Goal: Information Seeking & Learning: Learn about a topic

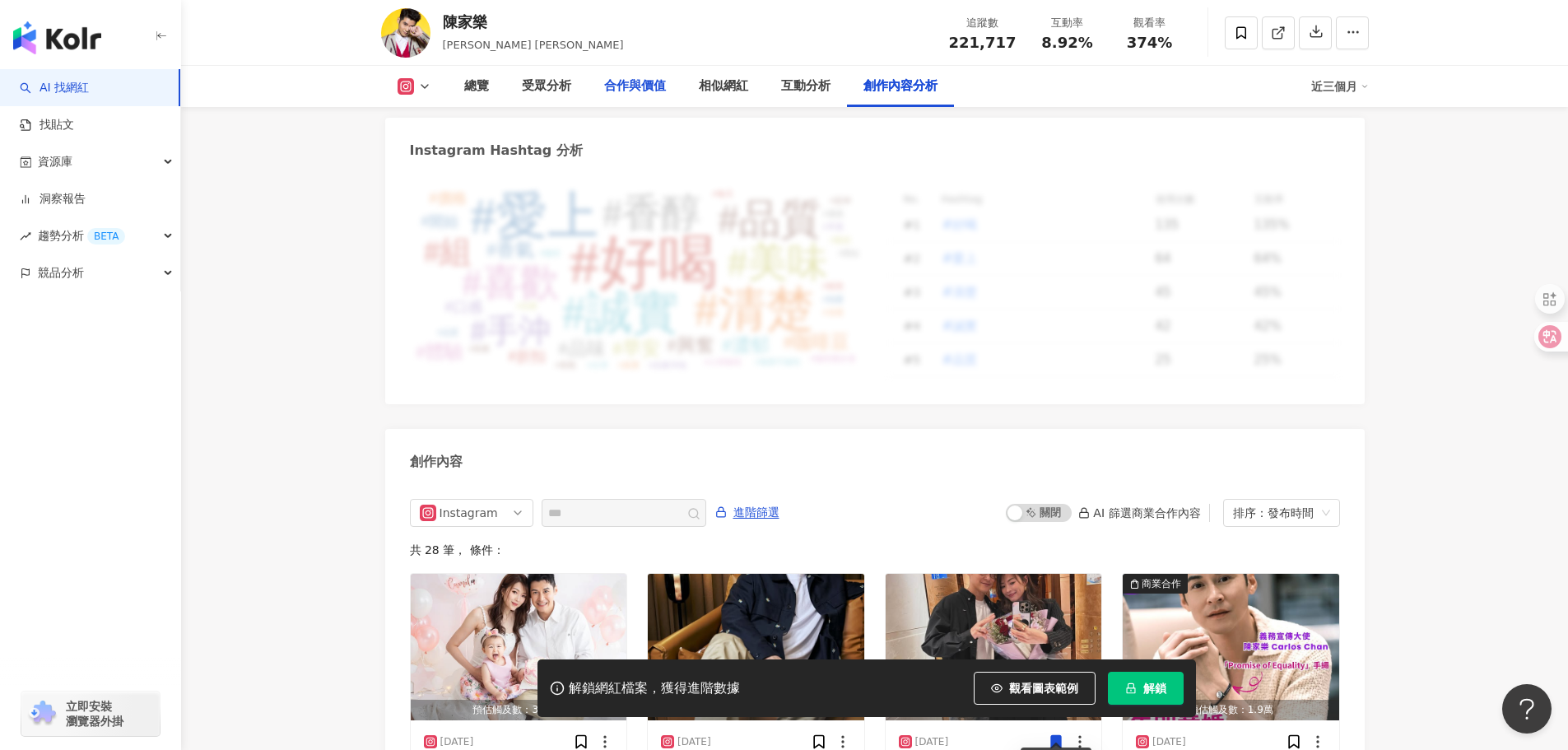
scroll to position [4797, 0]
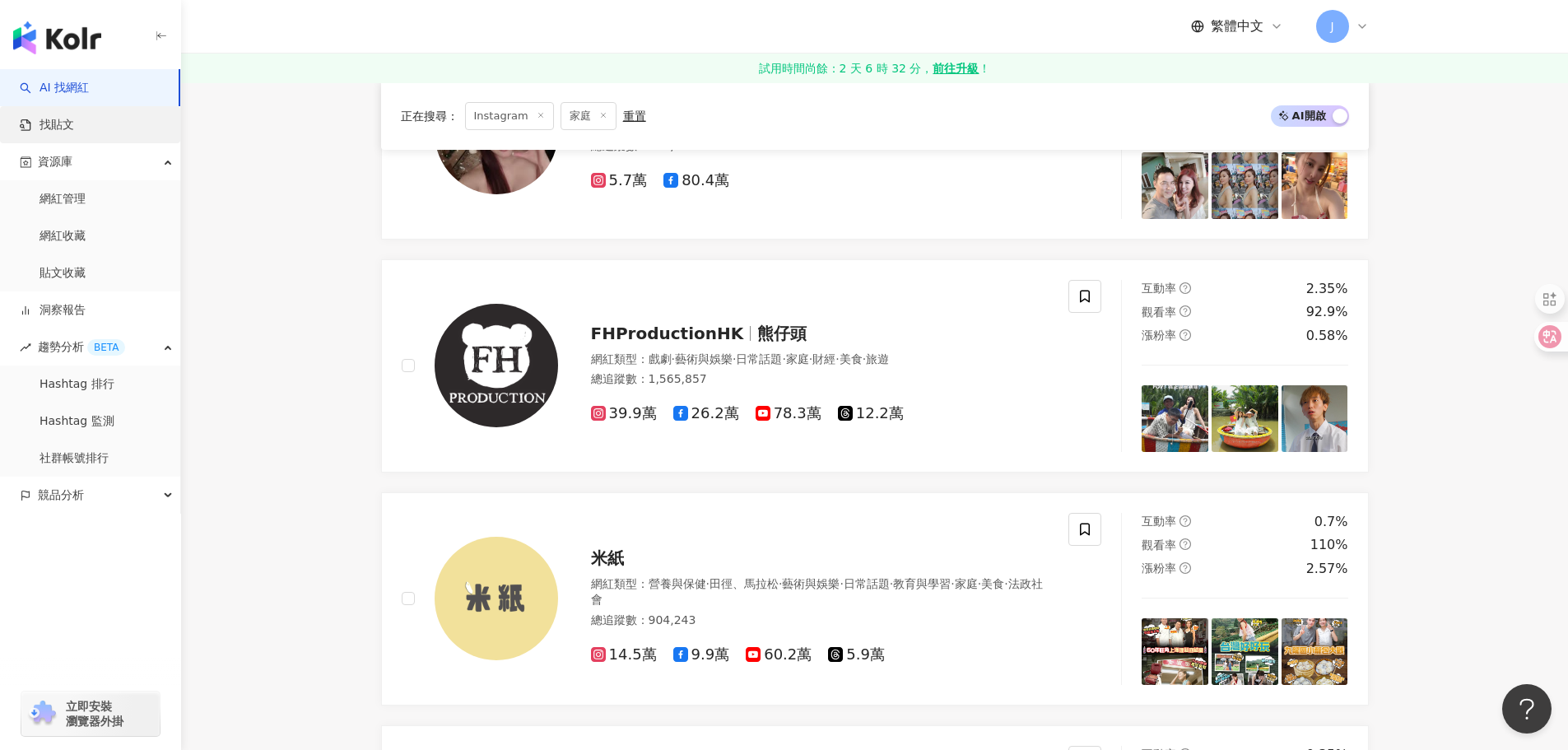
click at [51, 122] on link "找貼文" at bounding box center [47, 125] width 54 height 16
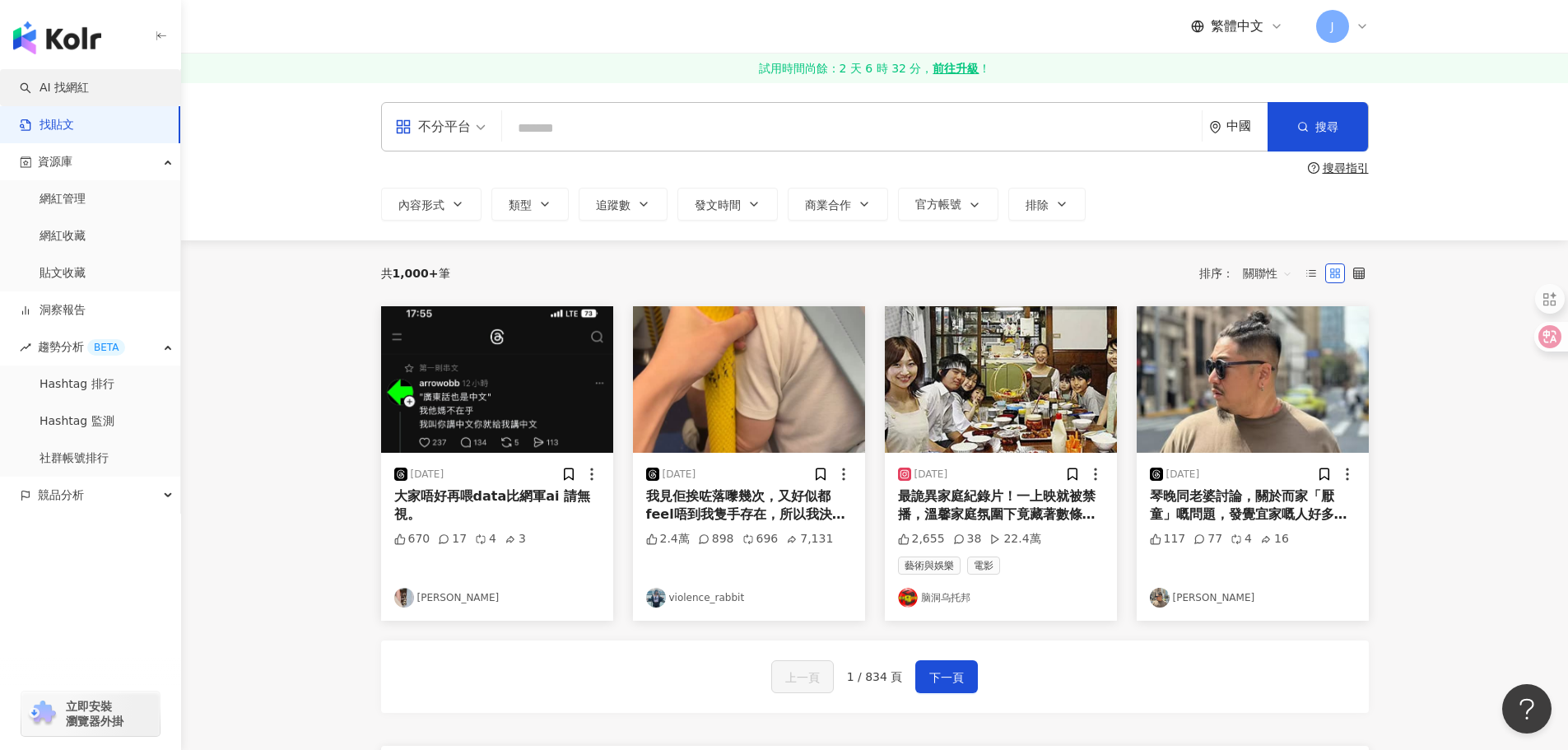
click at [78, 94] on link "AI 找網紅" at bounding box center [53, 87] width 69 height 16
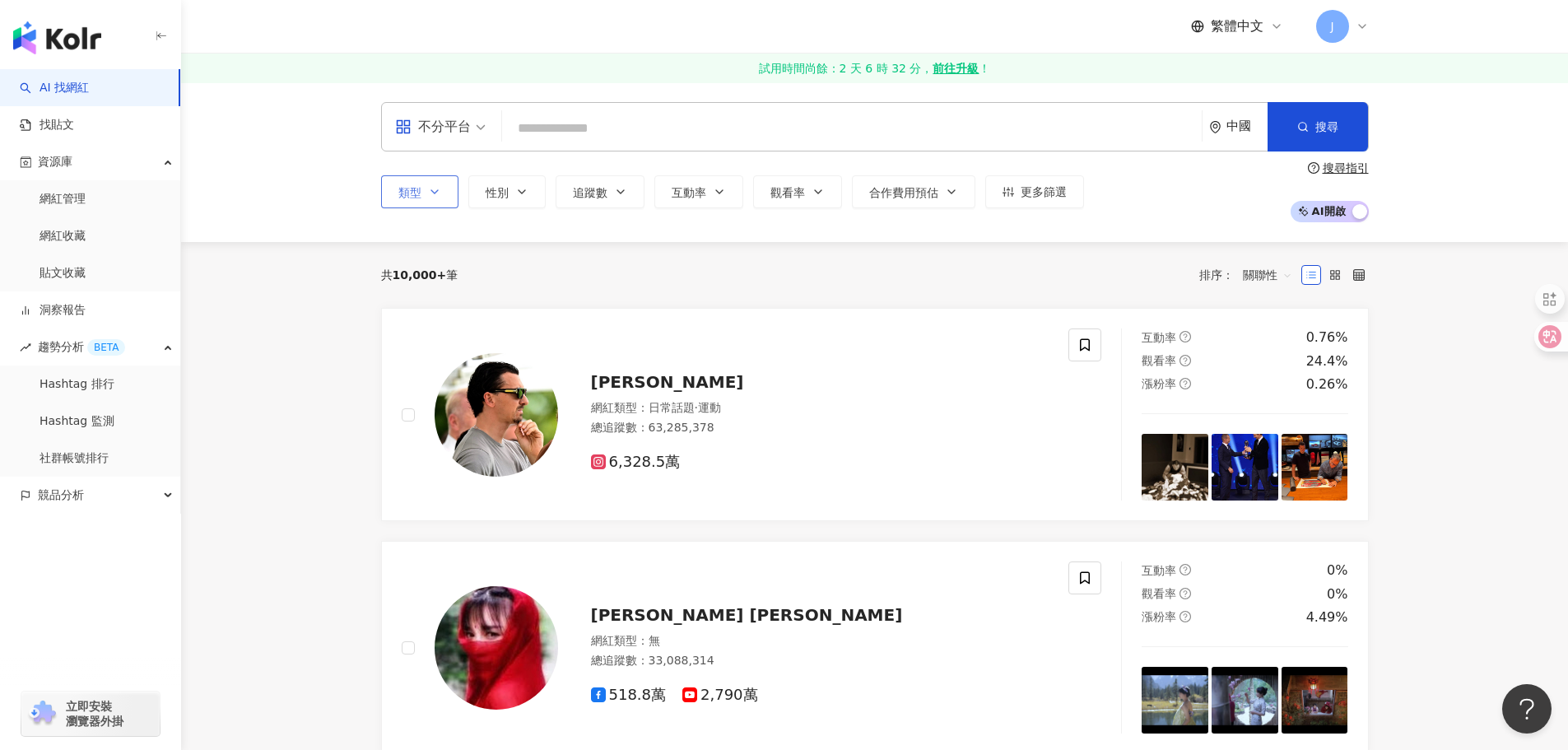
click at [413, 197] on span "類型" at bounding box center [410, 193] width 23 height 14
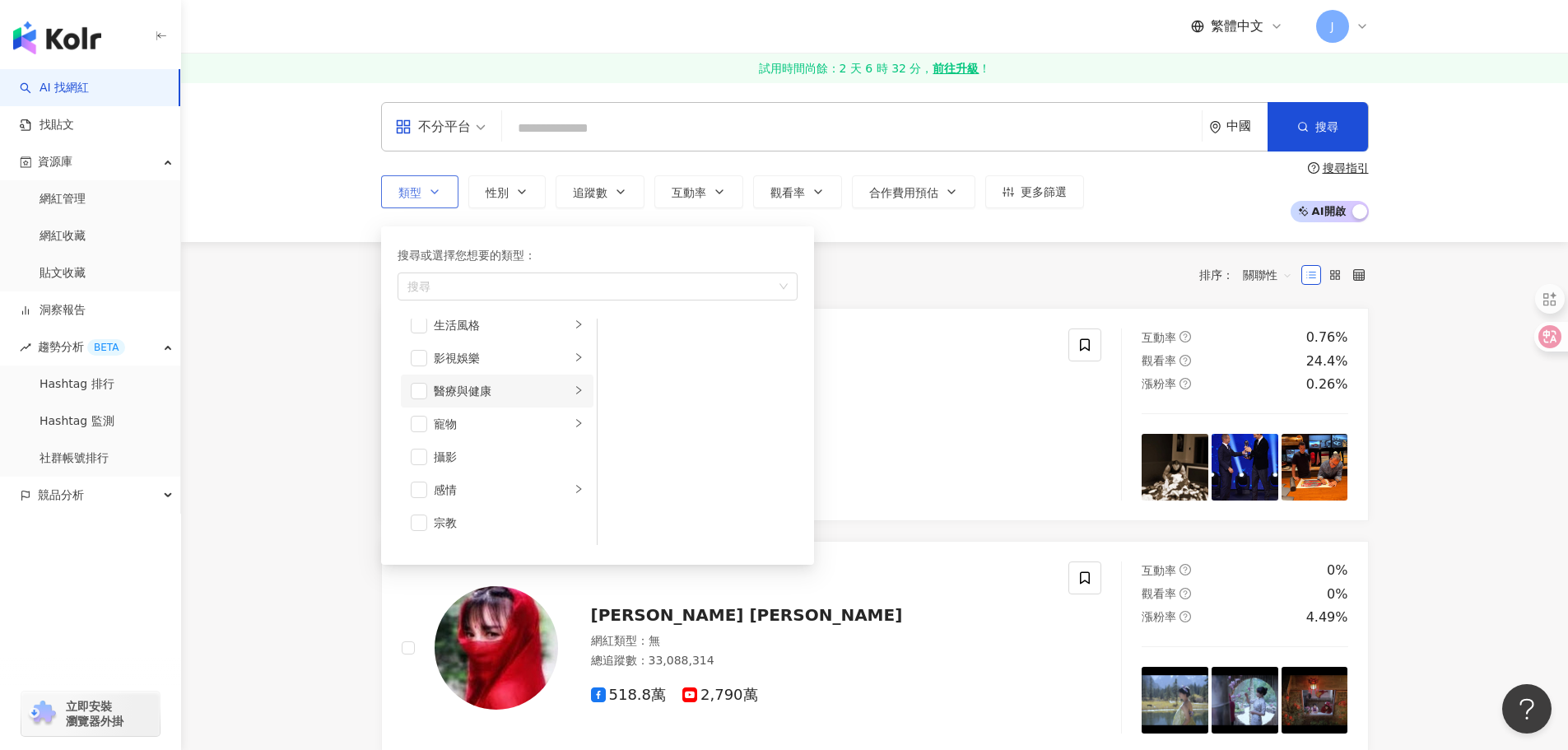
scroll to position [412, 0]
click at [441, 453] on div "感情" at bounding box center [502, 453] width 137 height 18
click at [473, 439] on div "命理占卜" at bounding box center [509, 437] width 150 height 18
click at [457, 436] on div "命理占卜" at bounding box center [509, 437] width 150 height 18
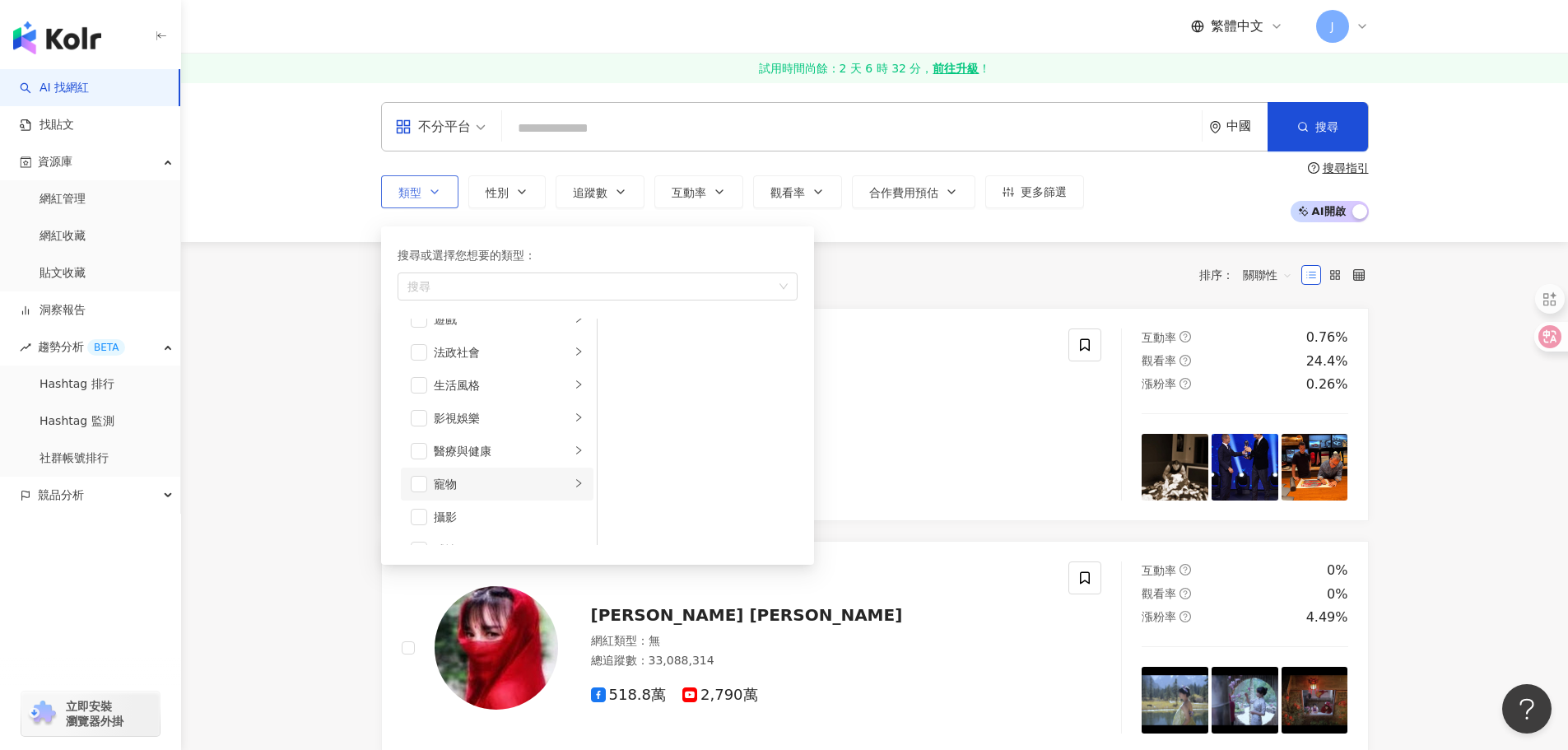
scroll to position [329, 0]
click at [488, 374] on div "生活風格" at bounding box center [502, 371] width 137 height 18
click at [486, 436] on div "醫療與健康" at bounding box center [502, 437] width 137 height 18
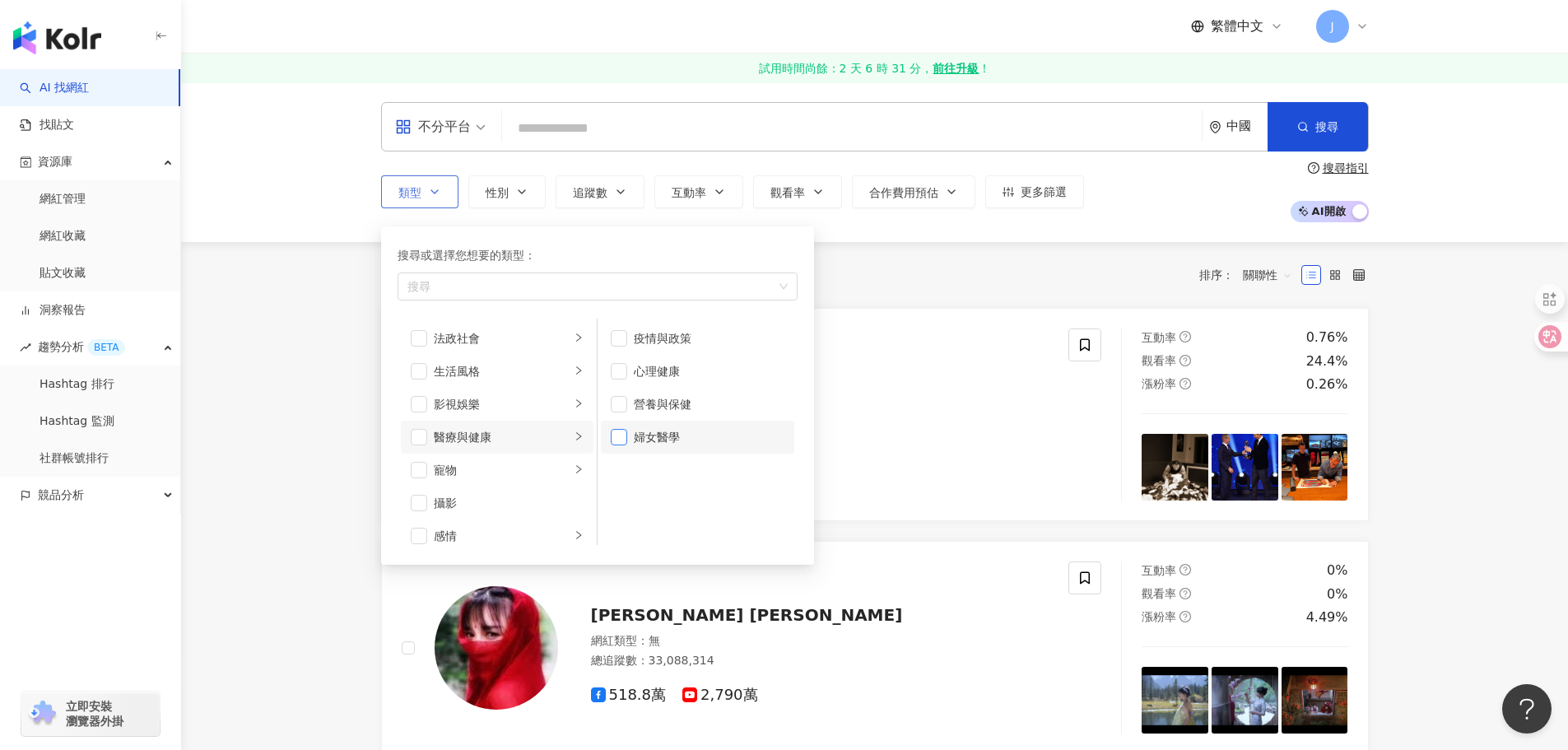
click at [619, 444] on span "button" at bounding box center [618, 436] width 16 height 16
click at [612, 402] on span "button" at bounding box center [618, 403] width 16 height 16
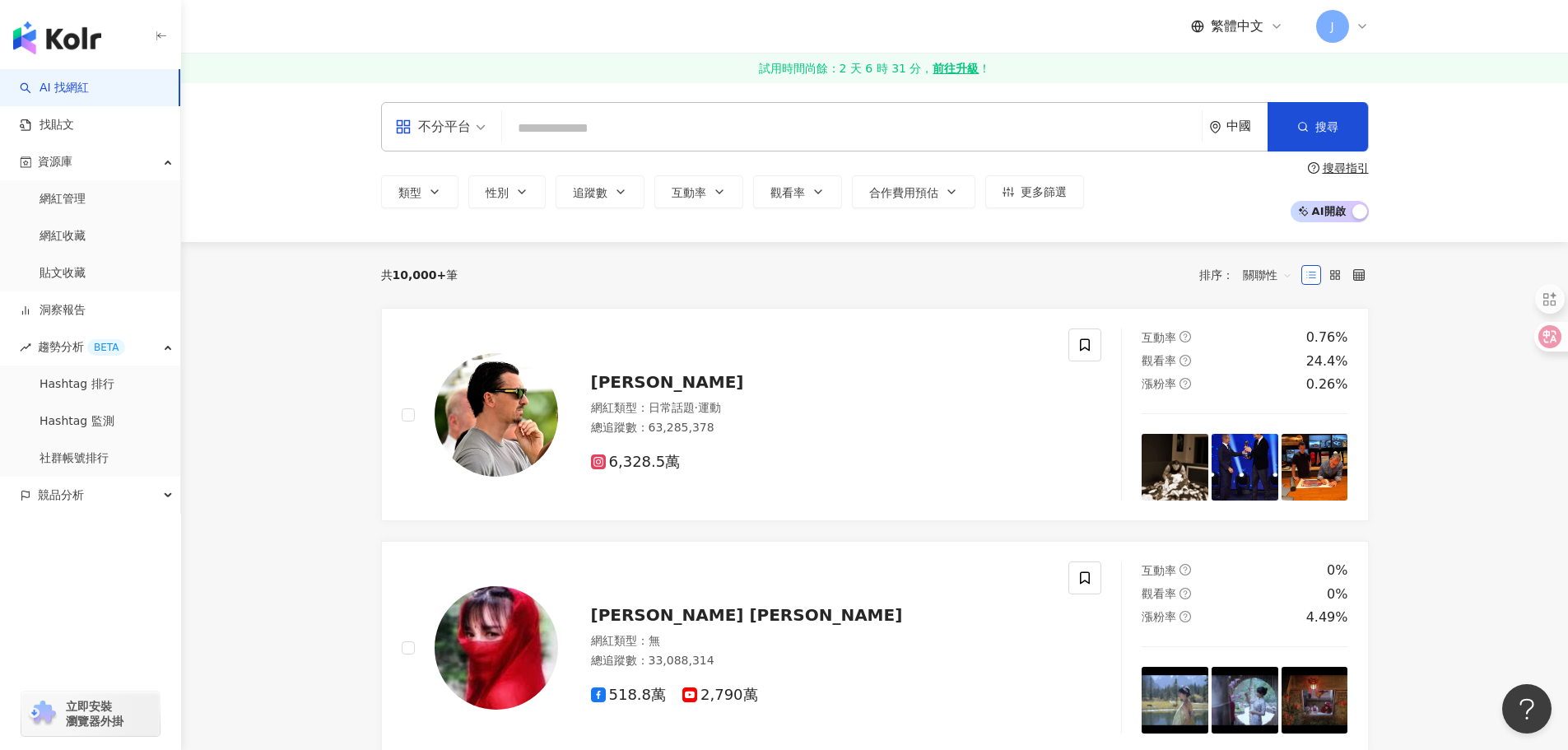
click at [880, 268] on div "共 10,000+ 筆 排序： 關聯性" at bounding box center [874, 274] width 988 height 26
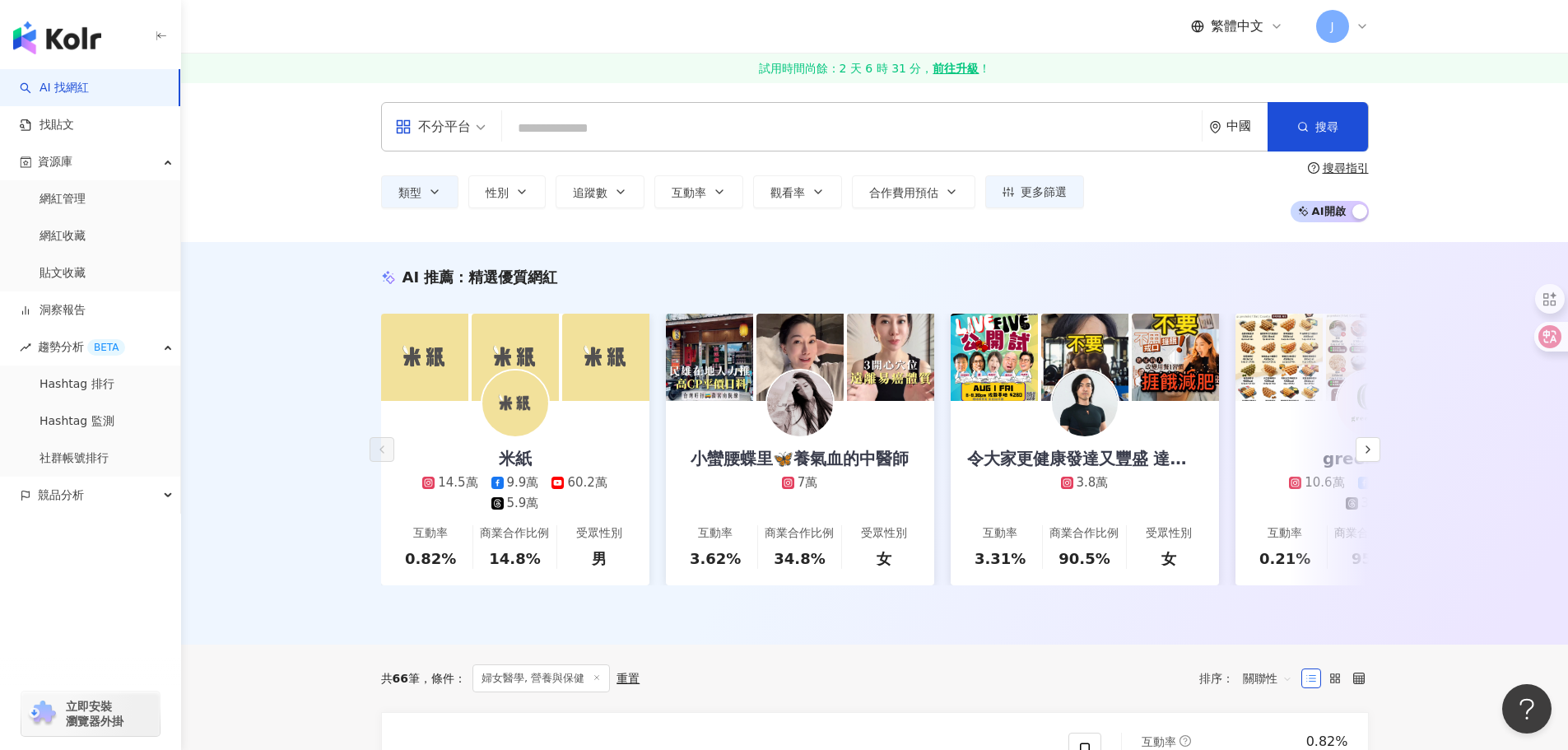
click at [1235, 109] on div "中國" at bounding box center [1238, 126] width 58 height 47
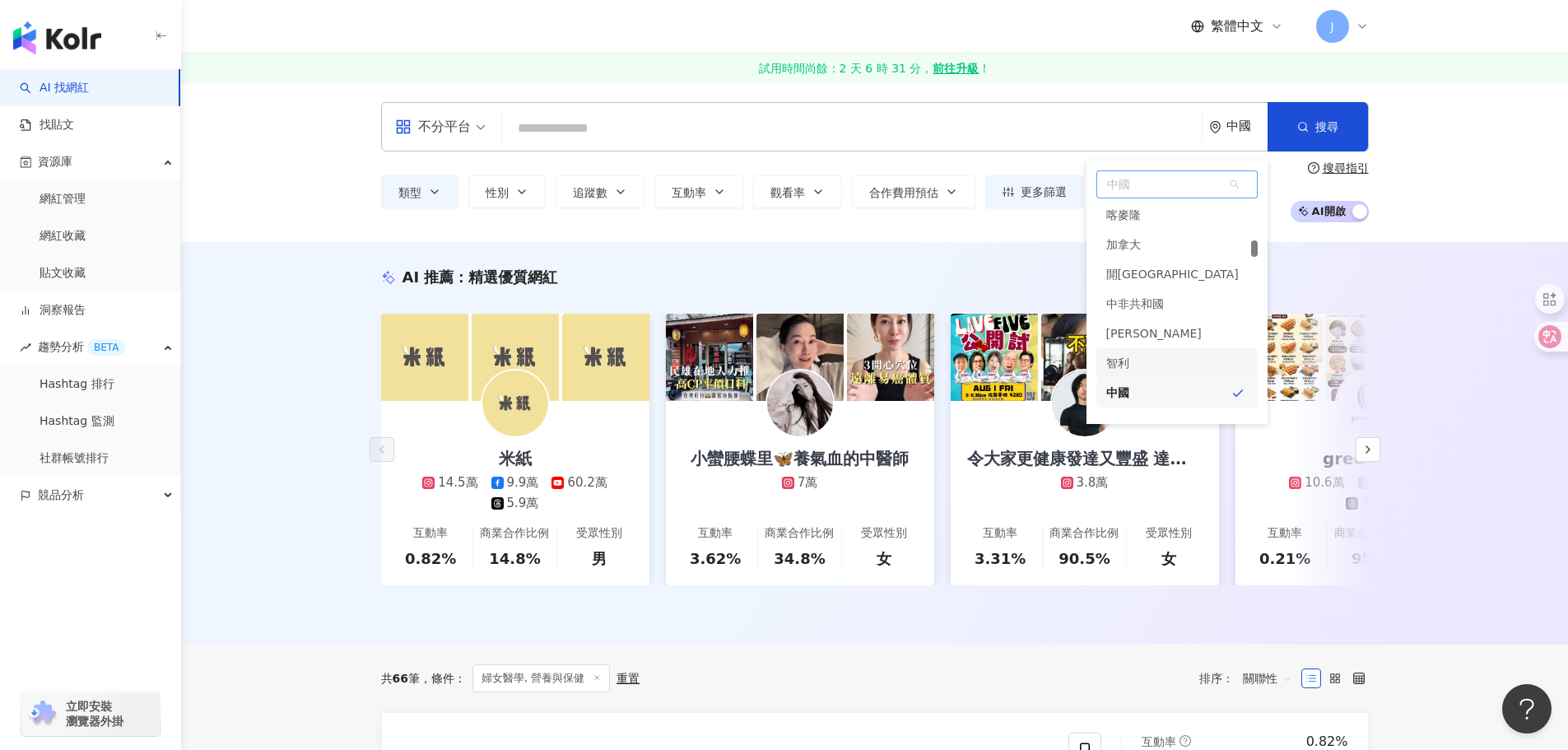
scroll to position [1703, 0]
click at [1138, 184] on span "中國" at bounding box center [1176, 184] width 160 height 26
type input "**"
click at [1143, 215] on div "香港" at bounding box center [1176, 216] width 161 height 30
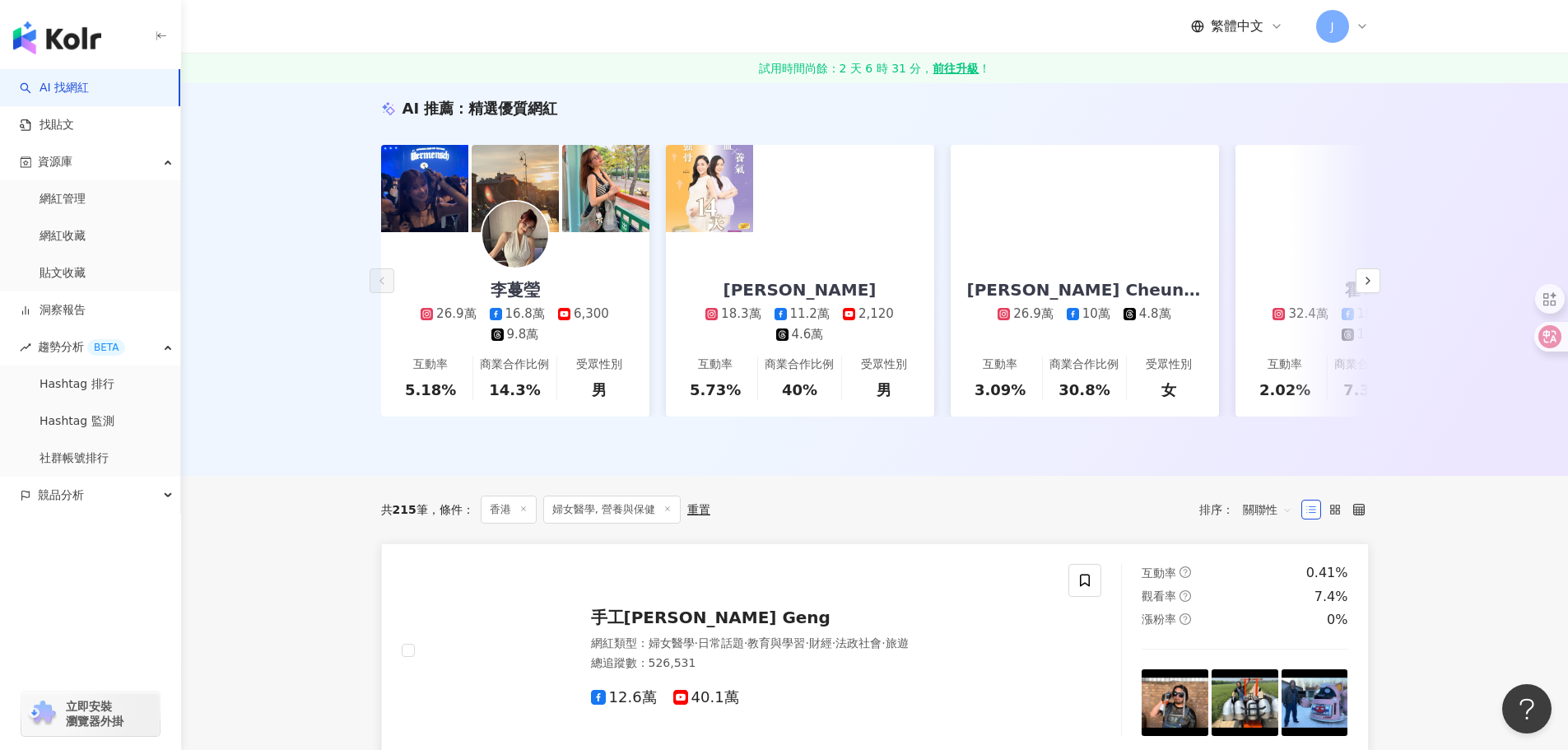
scroll to position [165, 0]
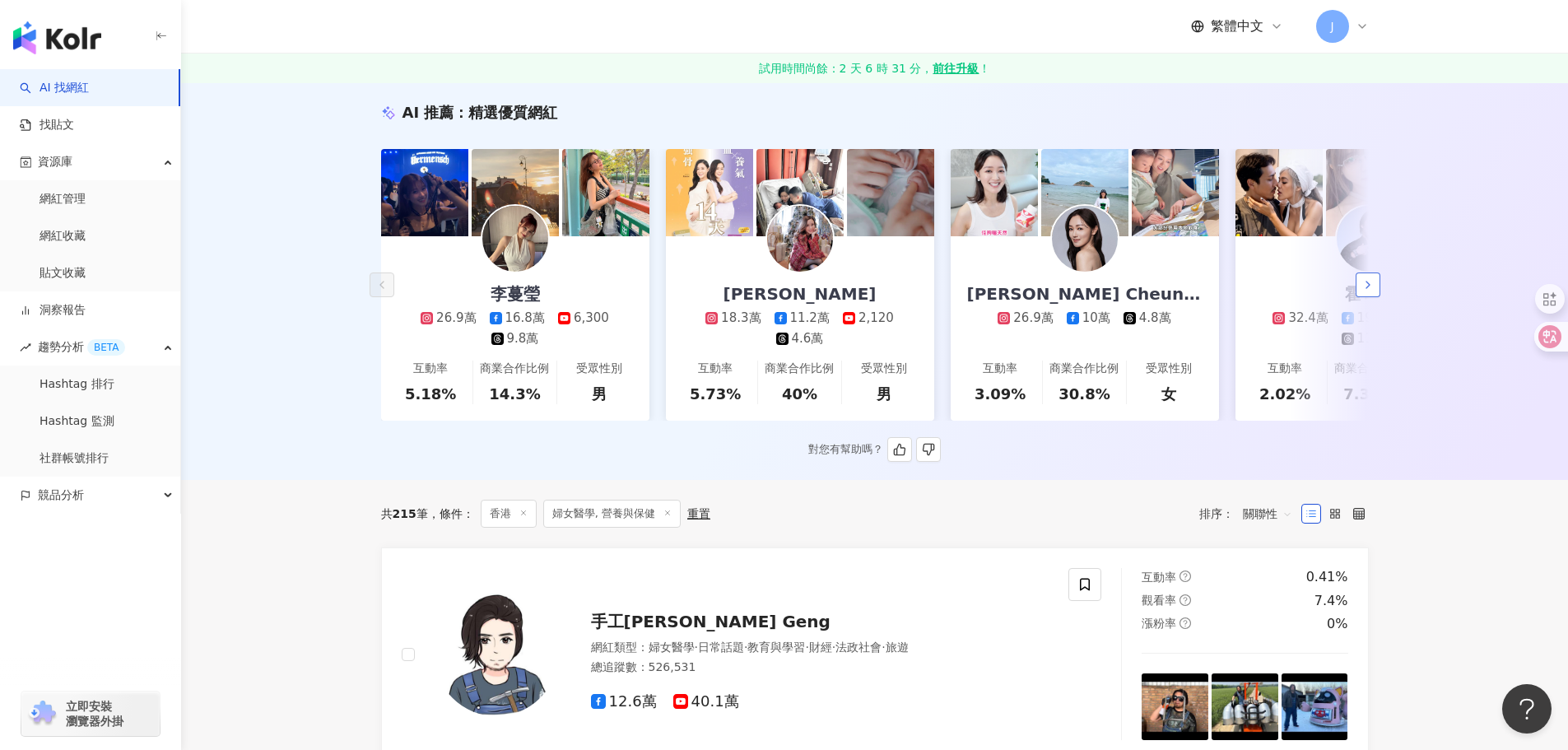
click at [1365, 287] on icon "button" at bounding box center [1368, 285] width 14 height 14
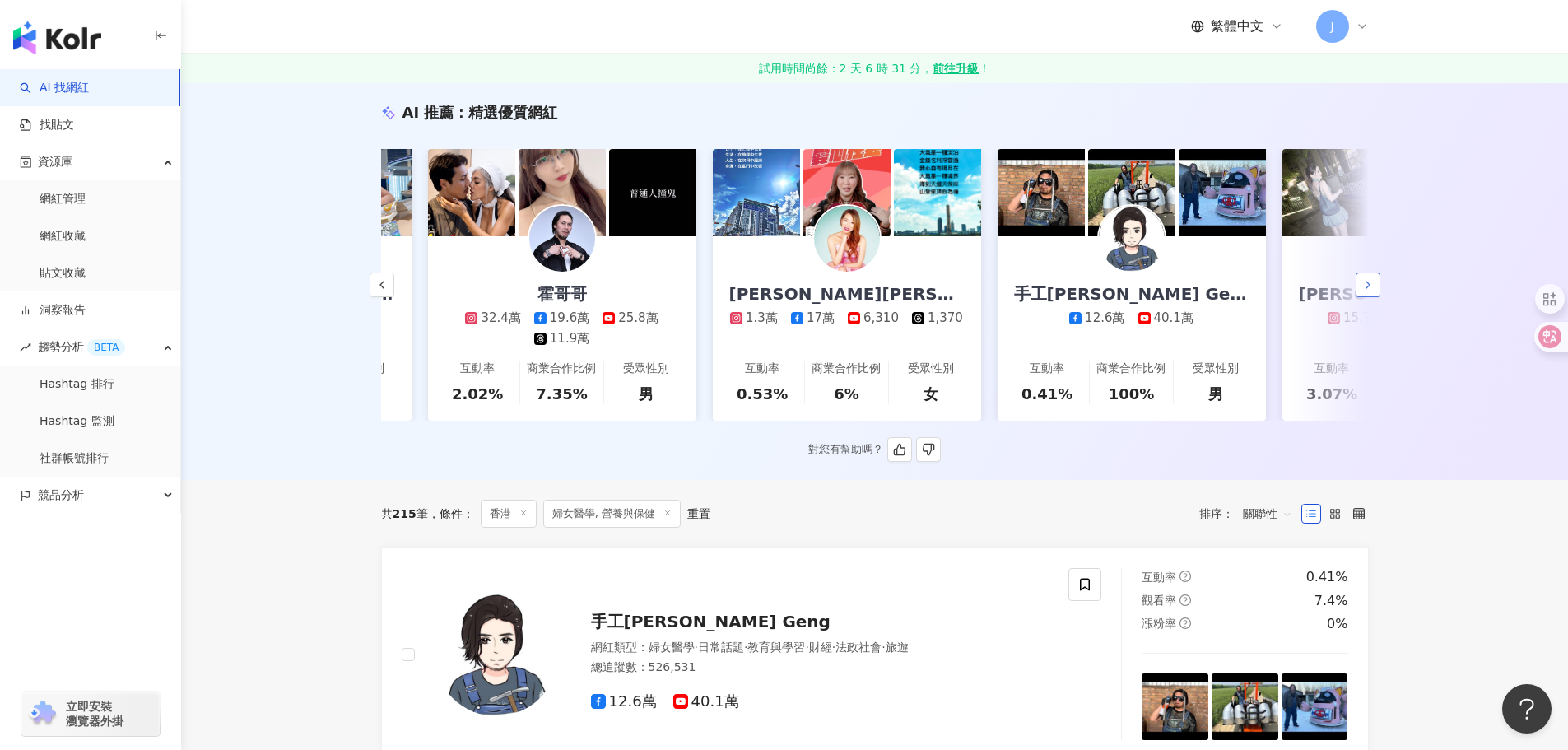
scroll to position [0, 854]
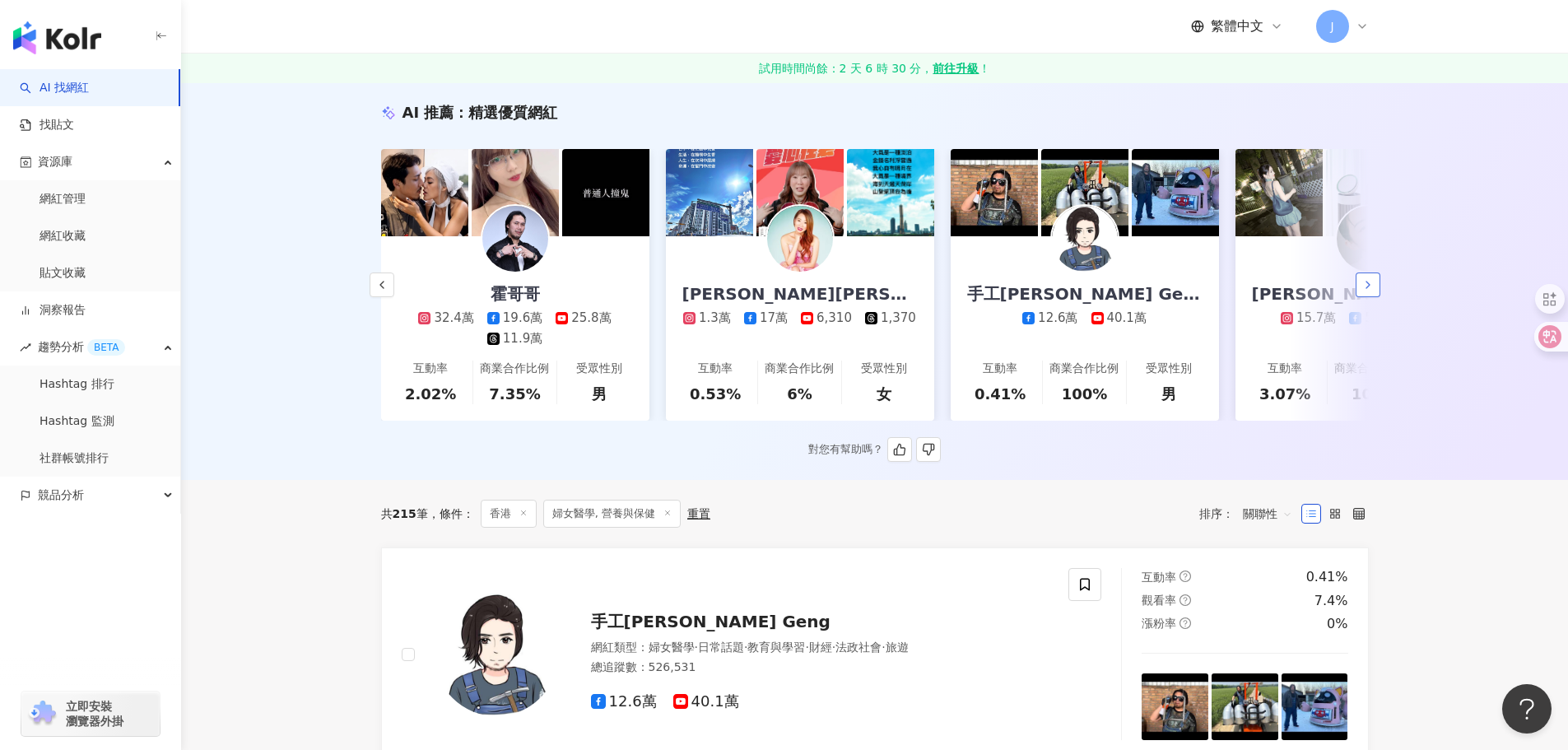
click at [1372, 283] on button "button" at bounding box center [1367, 284] width 24 height 24
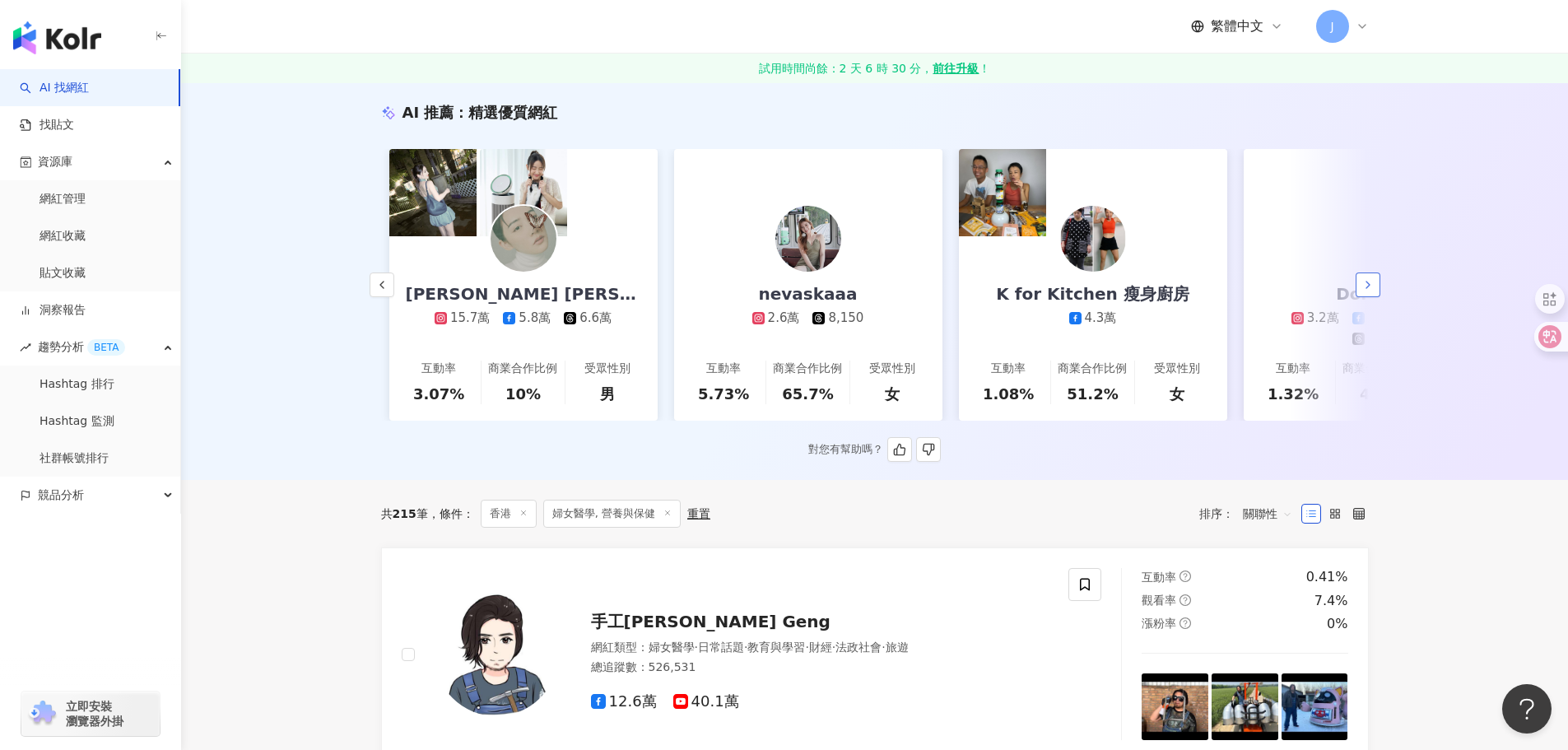
scroll to position [0, 1709]
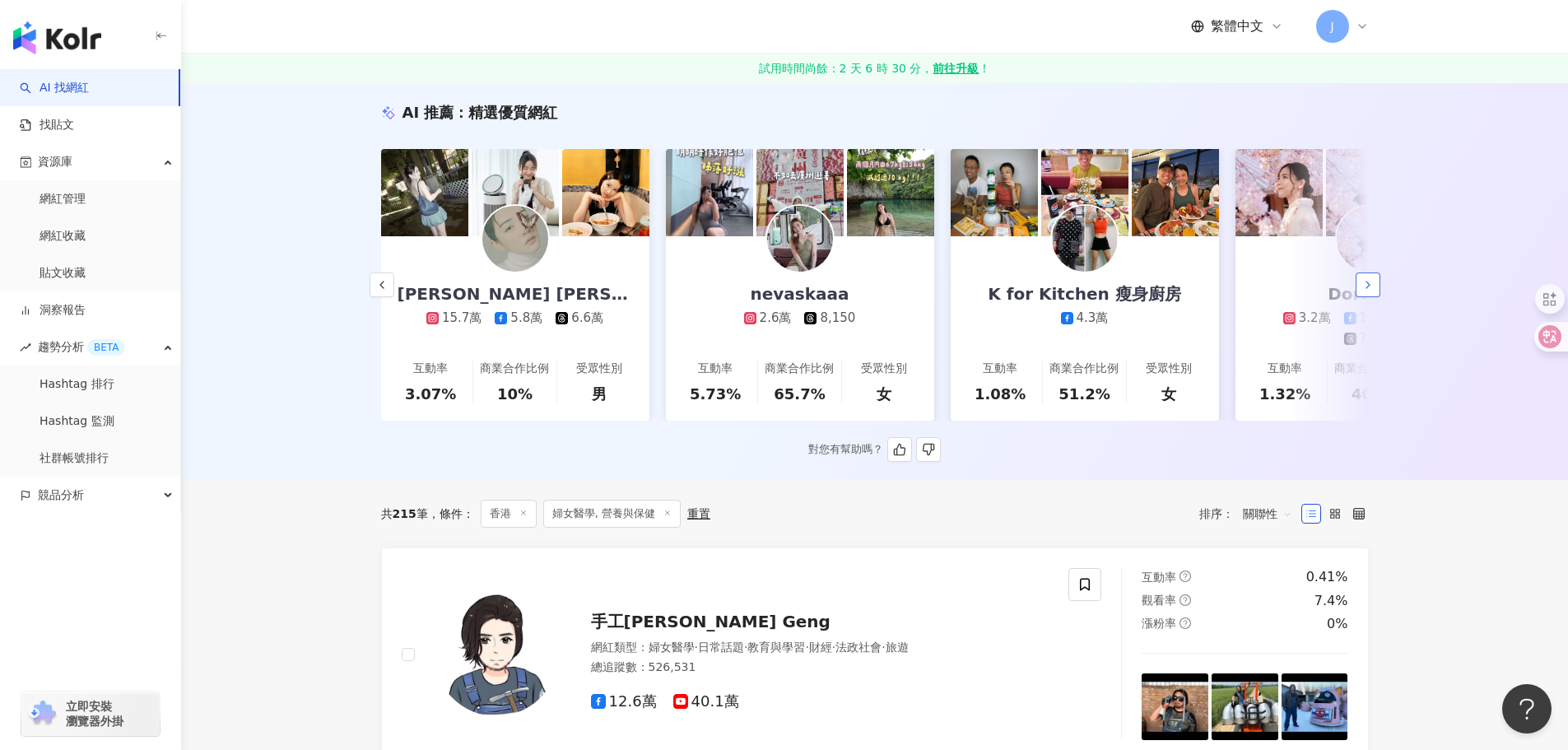
click at [1364, 289] on icon "button" at bounding box center [1368, 285] width 14 height 14
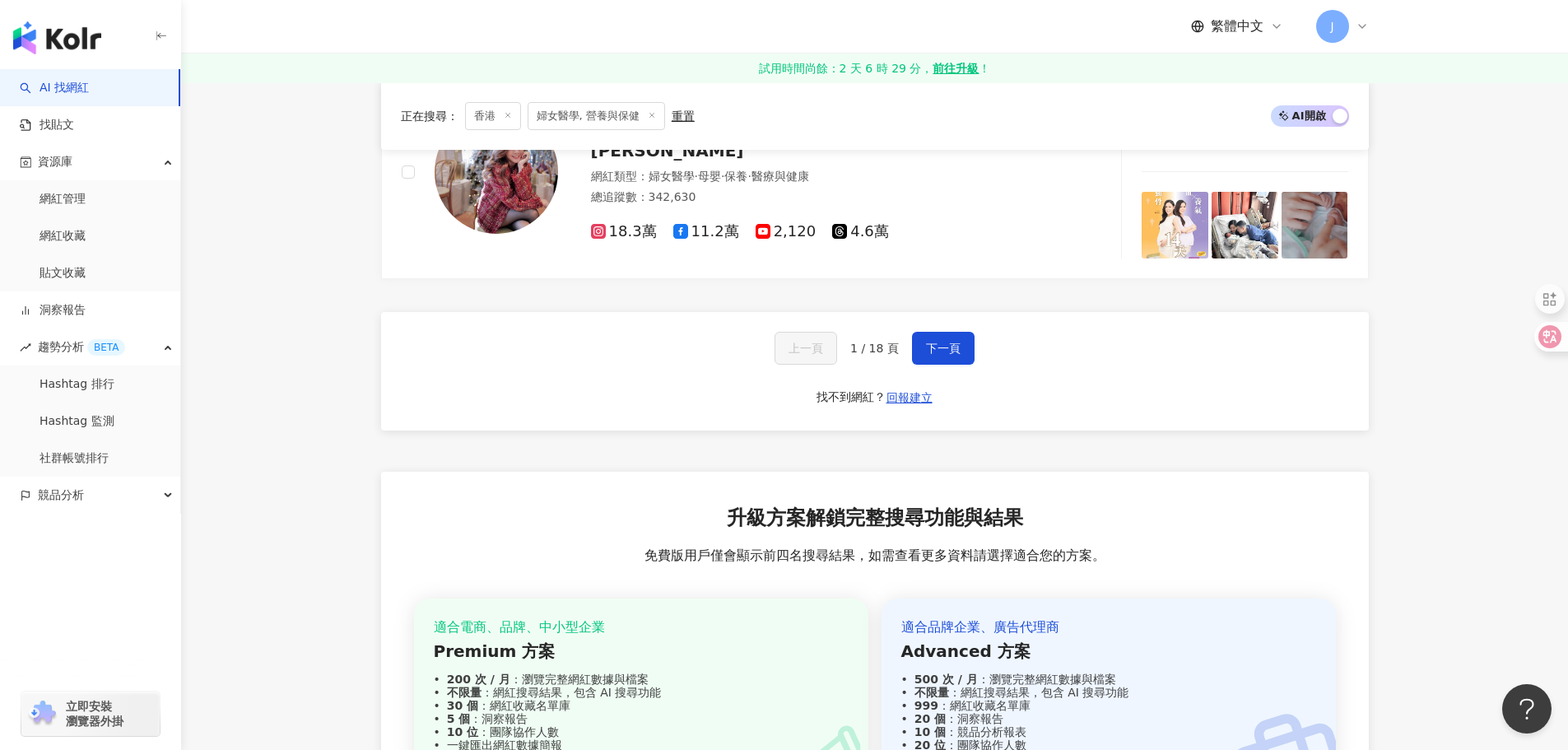
scroll to position [3209, 0]
click at [957, 354] on span "下一頁" at bounding box center [943, 348] width 35 height 14
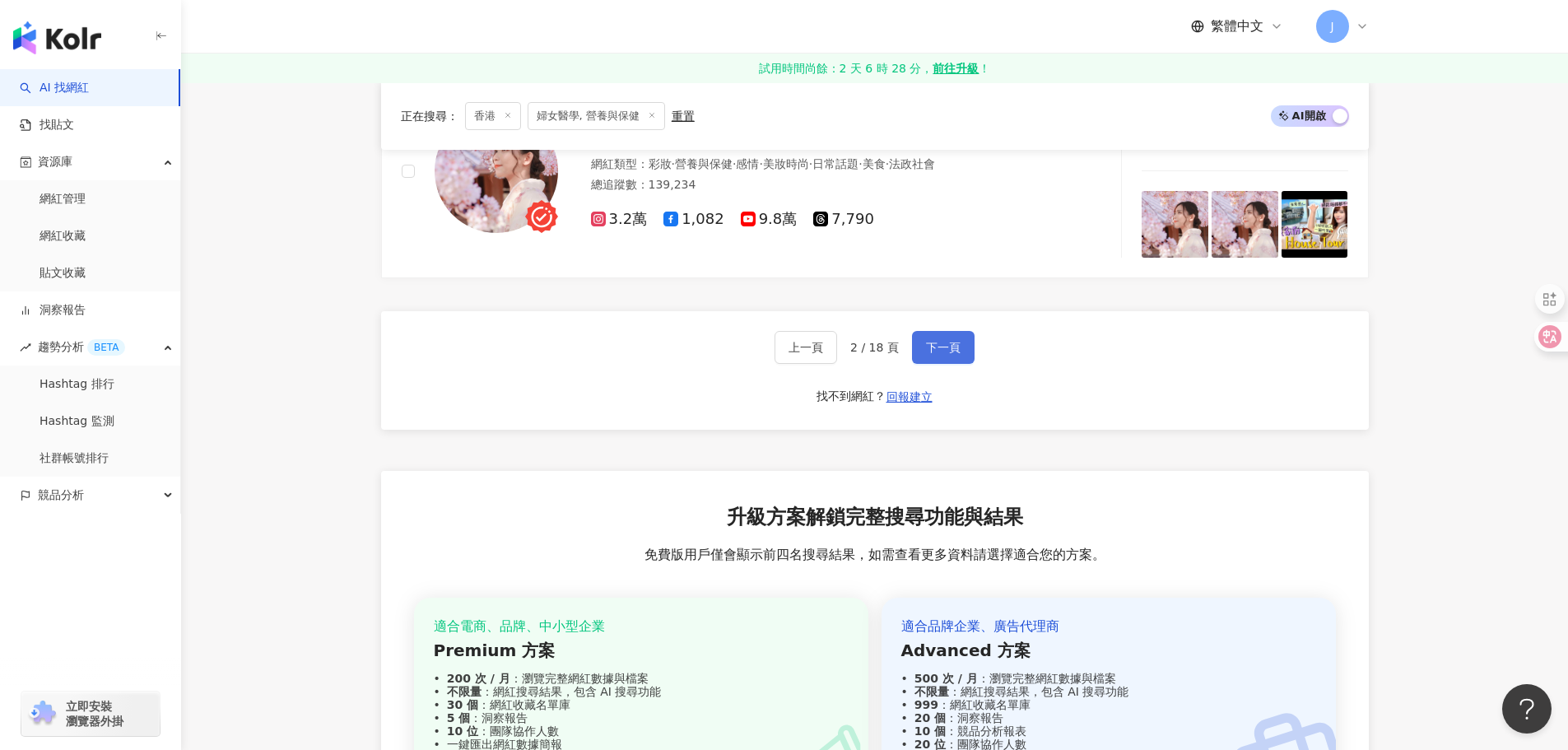
click at [934, 348] on button "下一頁" at bounding box center [943, 347] width 63 height 33
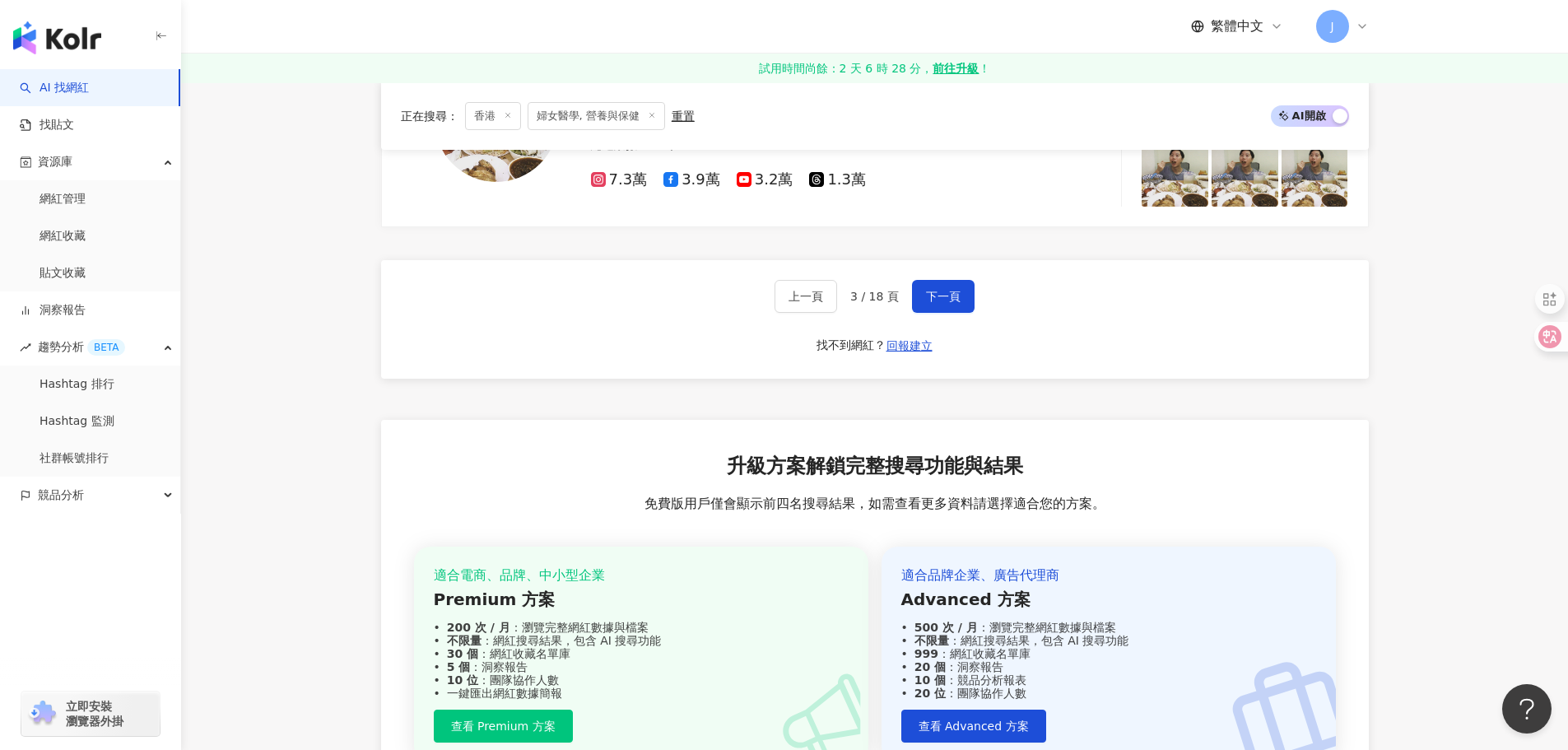
scroll to position [3134, 0]
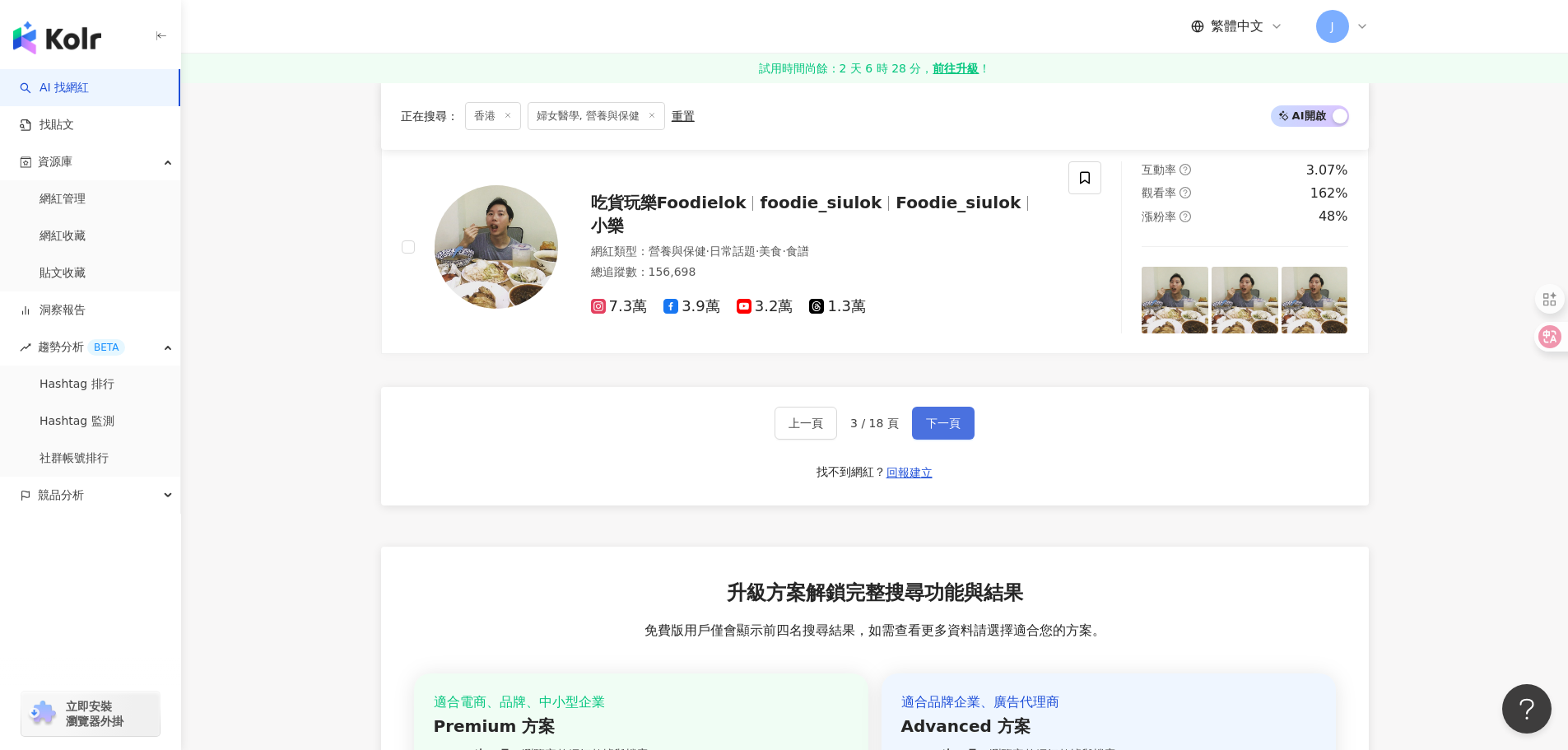
click at [952, 429] on span "下一頁" at bounding box center [943, 423] width 35 height 14
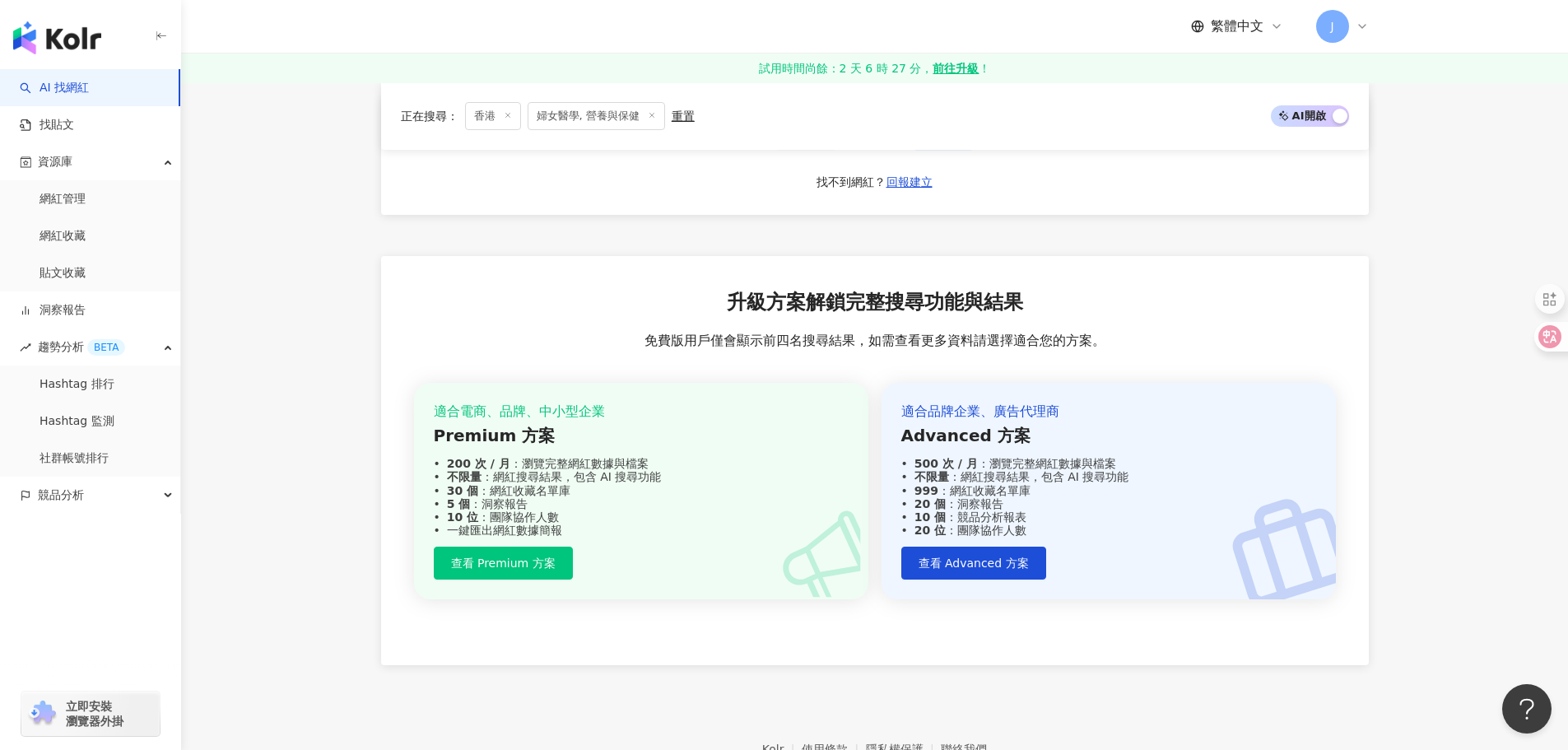
scroll to position [3359, 0]
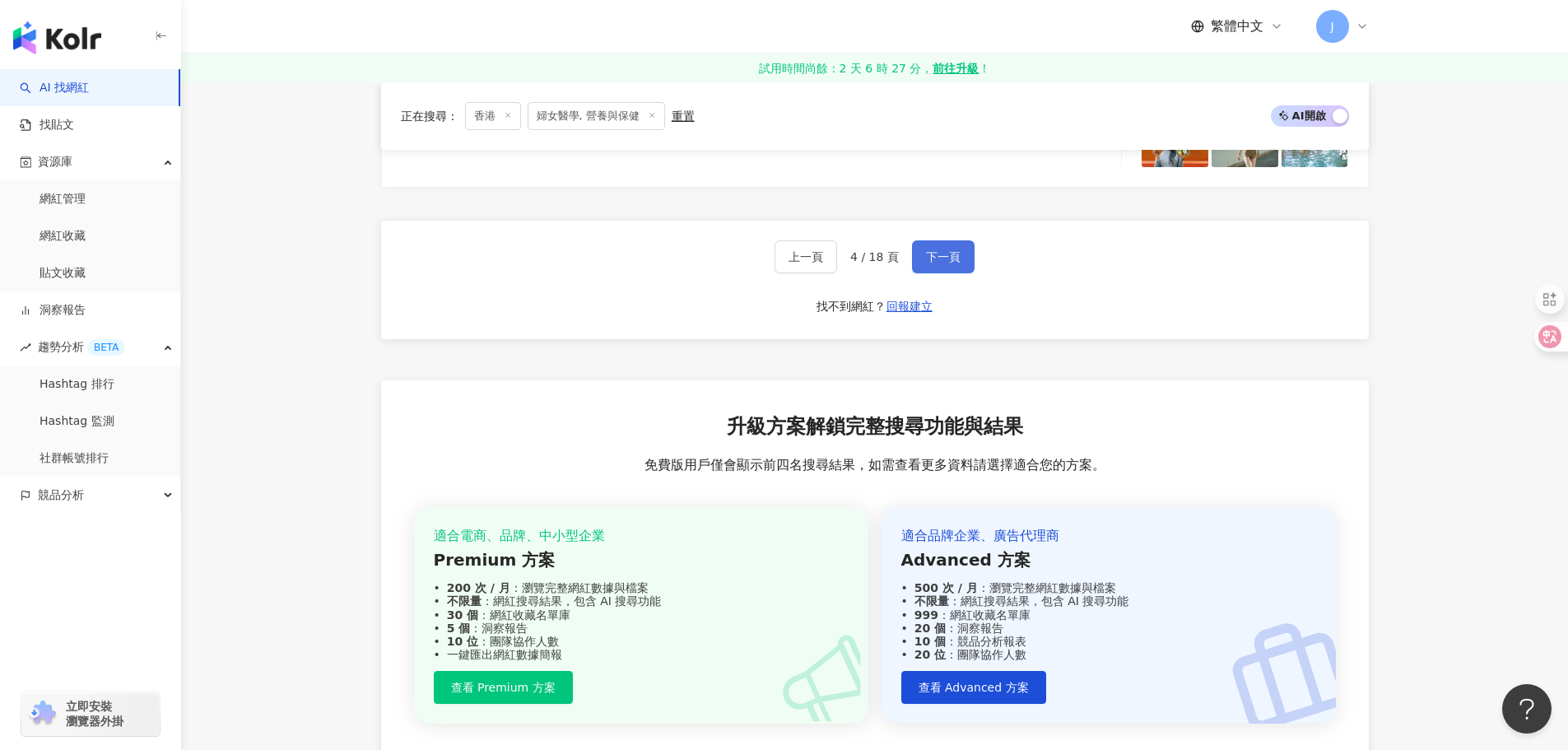
click at [955, 258] on span "下一頁" at bounding box center [943, 257] width 35 height 14
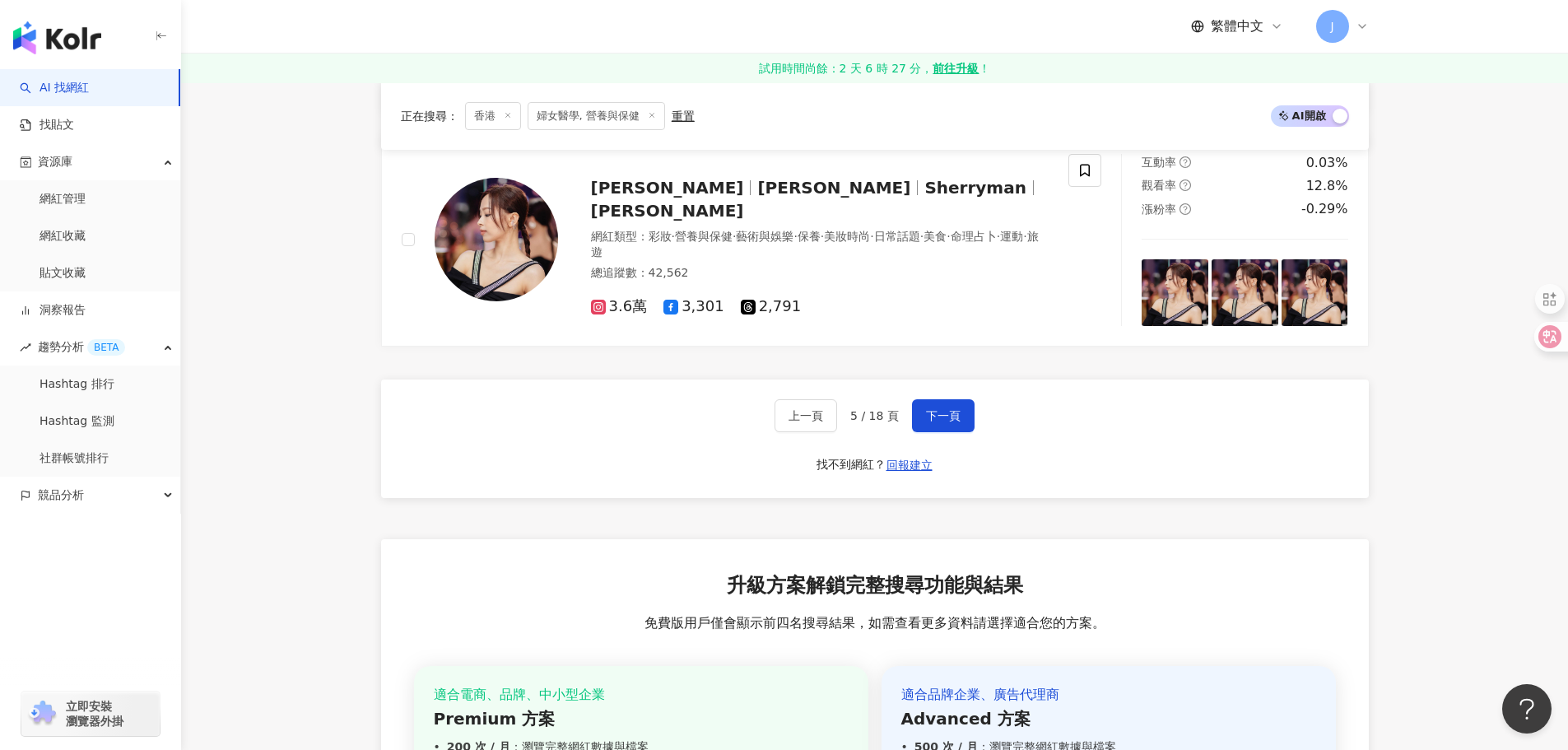
scroll to position [3107, 0]
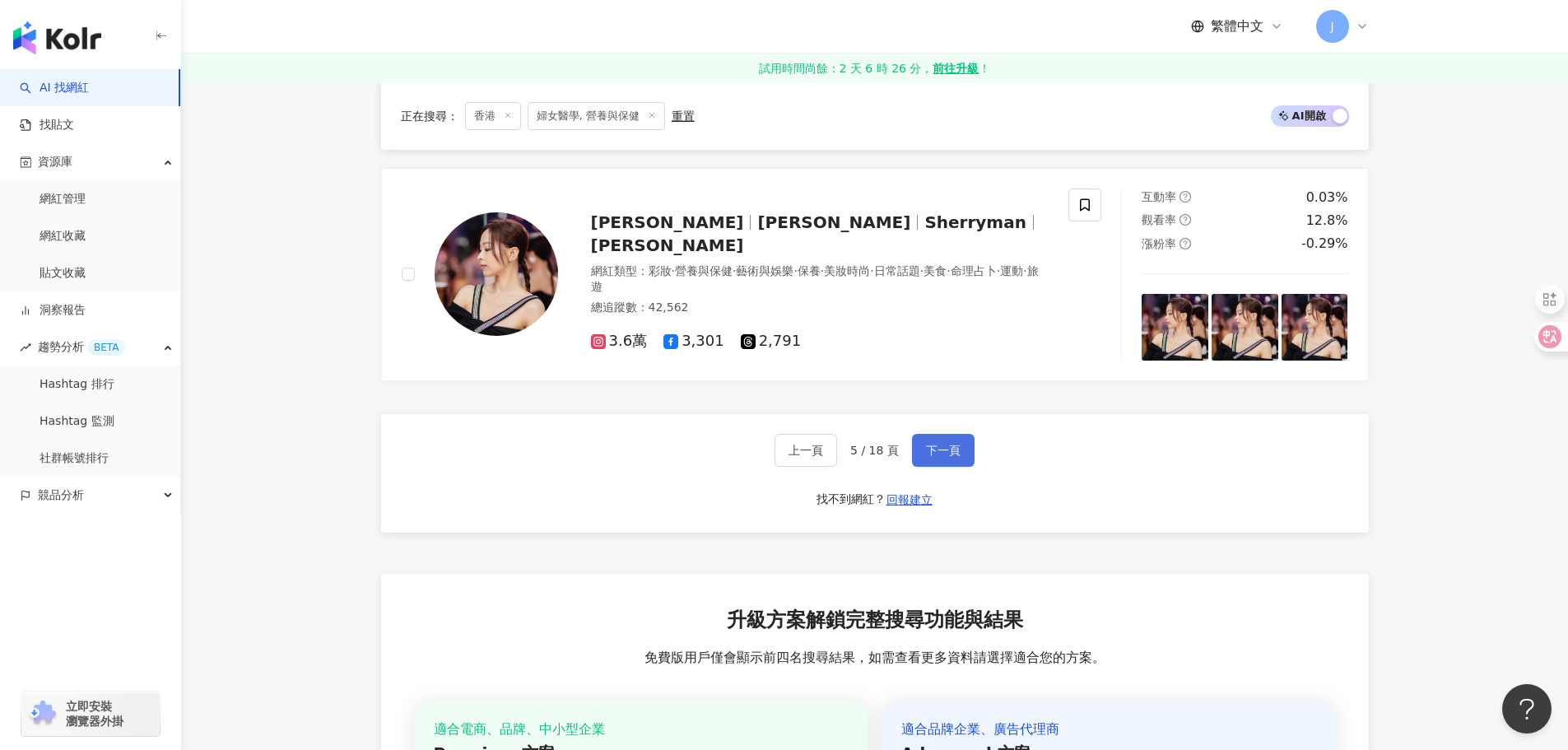
click at [930, 456] on span "下一頁" at bounding box center [943, 451] width 35 height 14
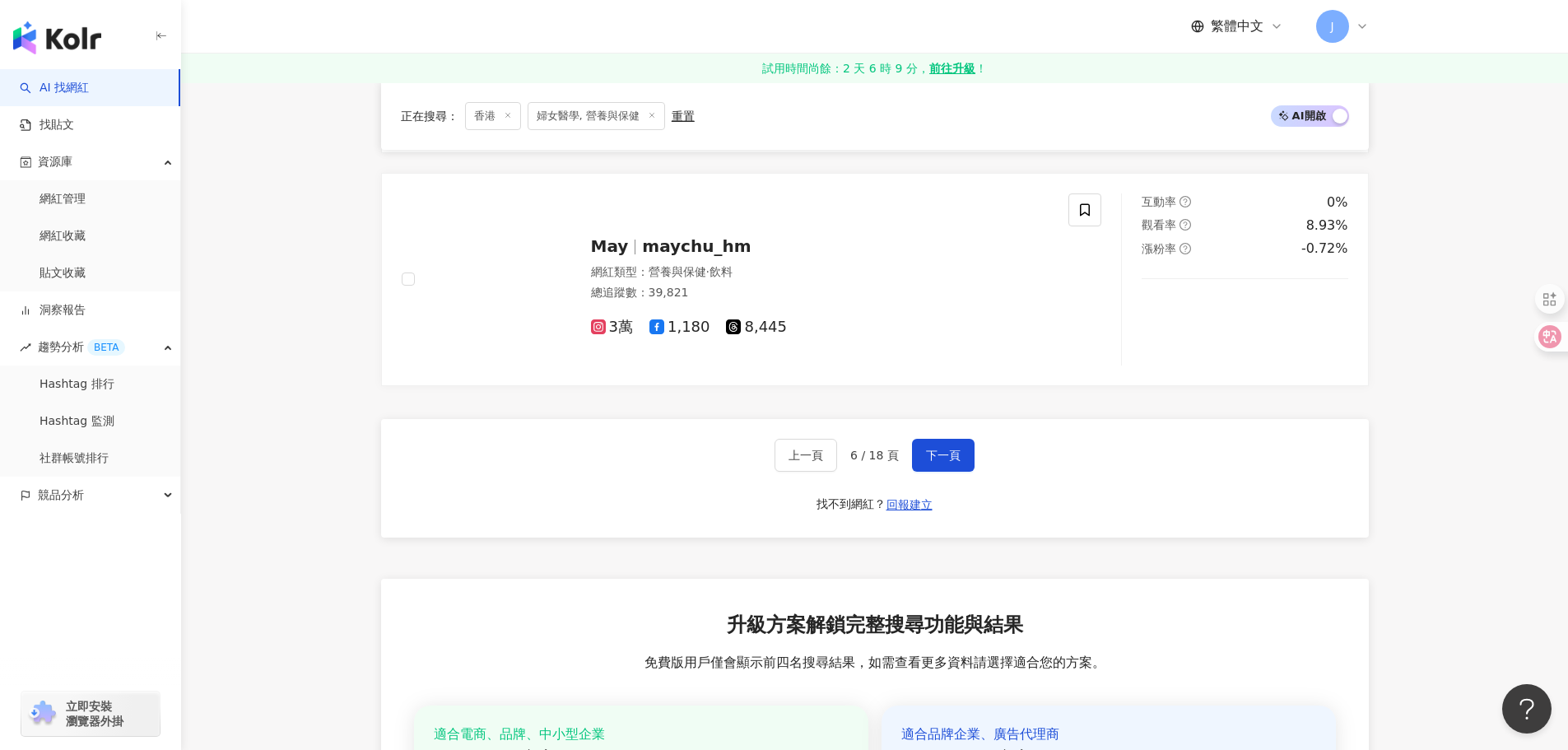
scroll to position [3141, 0]
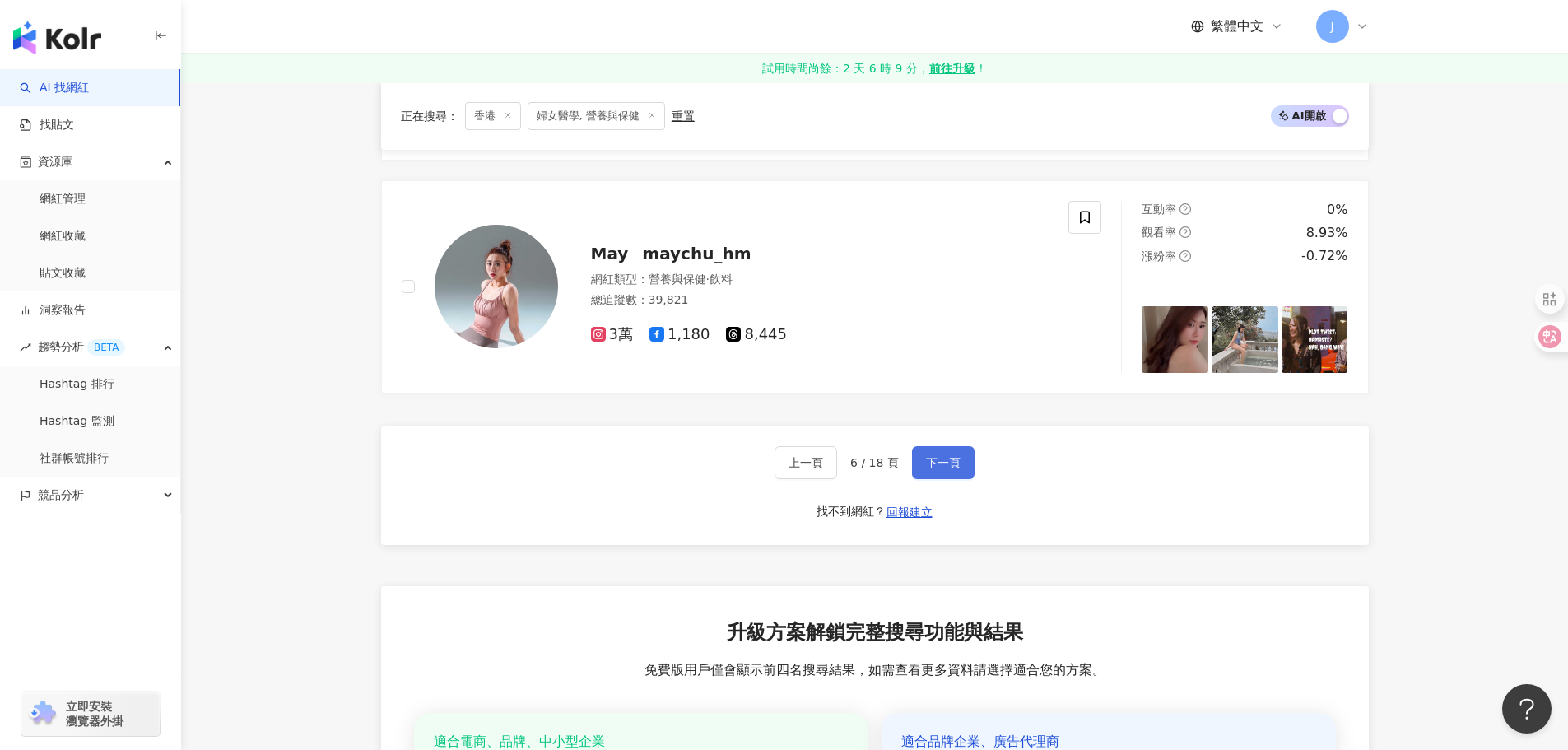
click at [955, 466] on span "下一頁" at bounding box center [943, 462] width 35 height 14
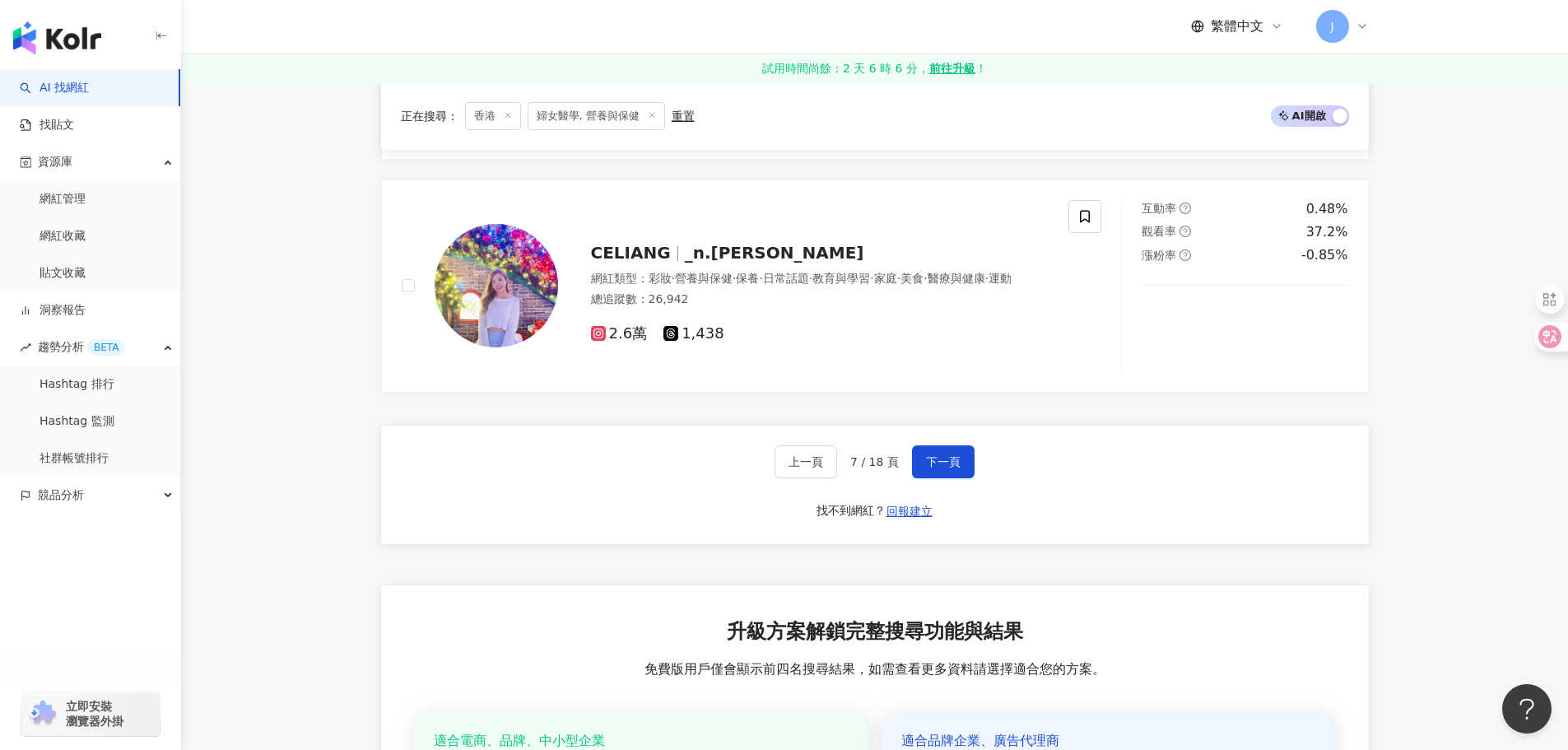
scroll to position [3107, 0]
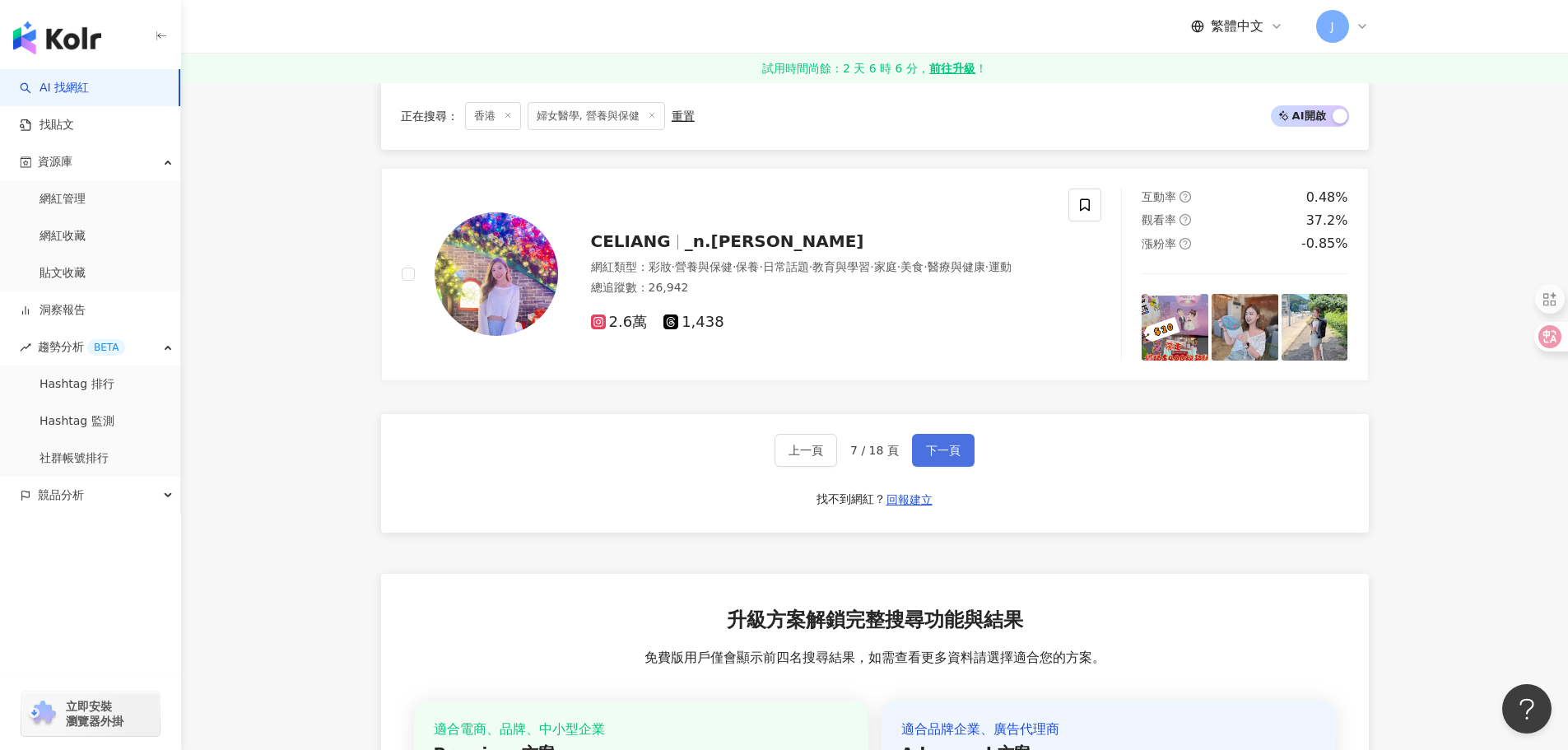
click at [943, 456] on span "下一頁" at bounding box center [943, 451] width 35 height 14
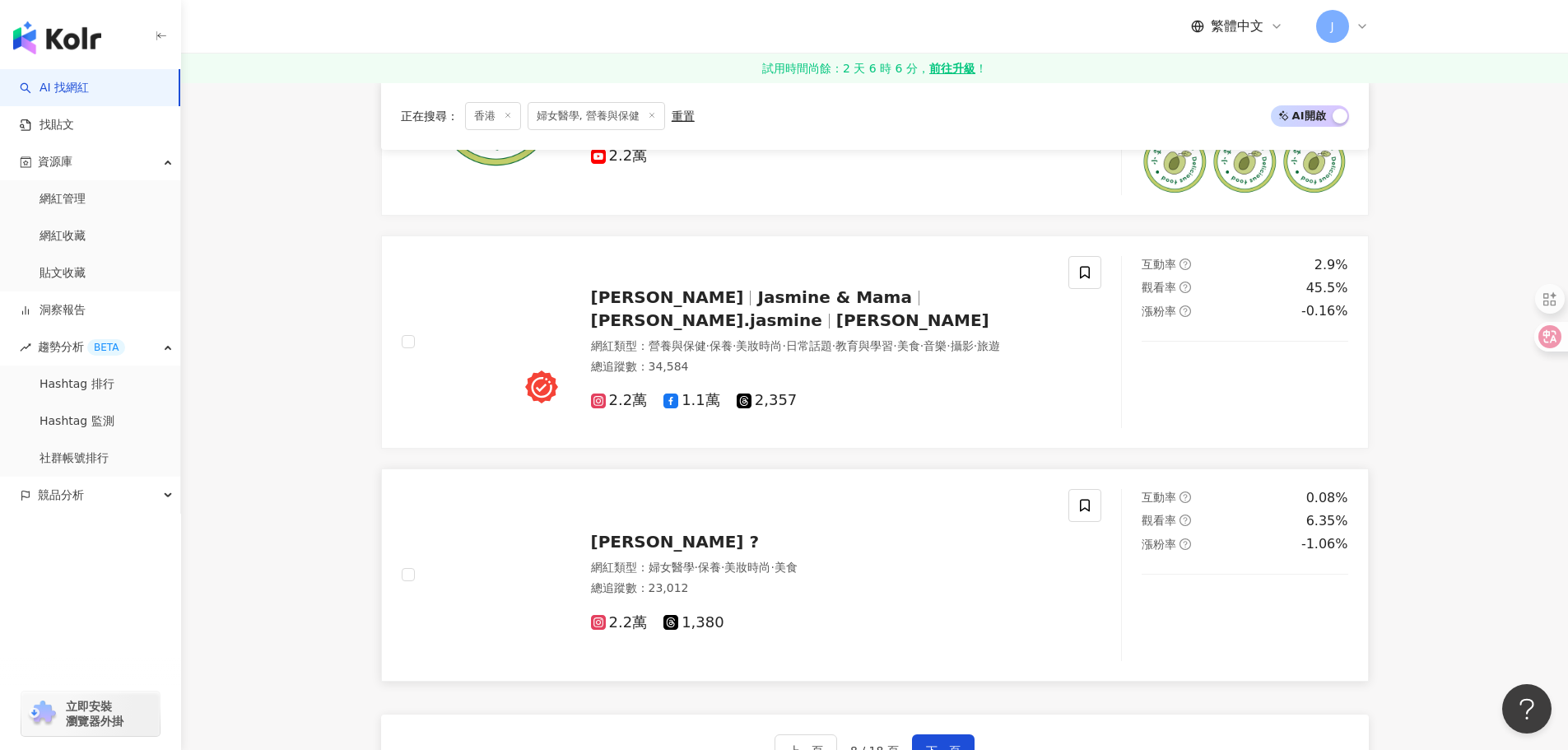
scroll to position [2777, 0]
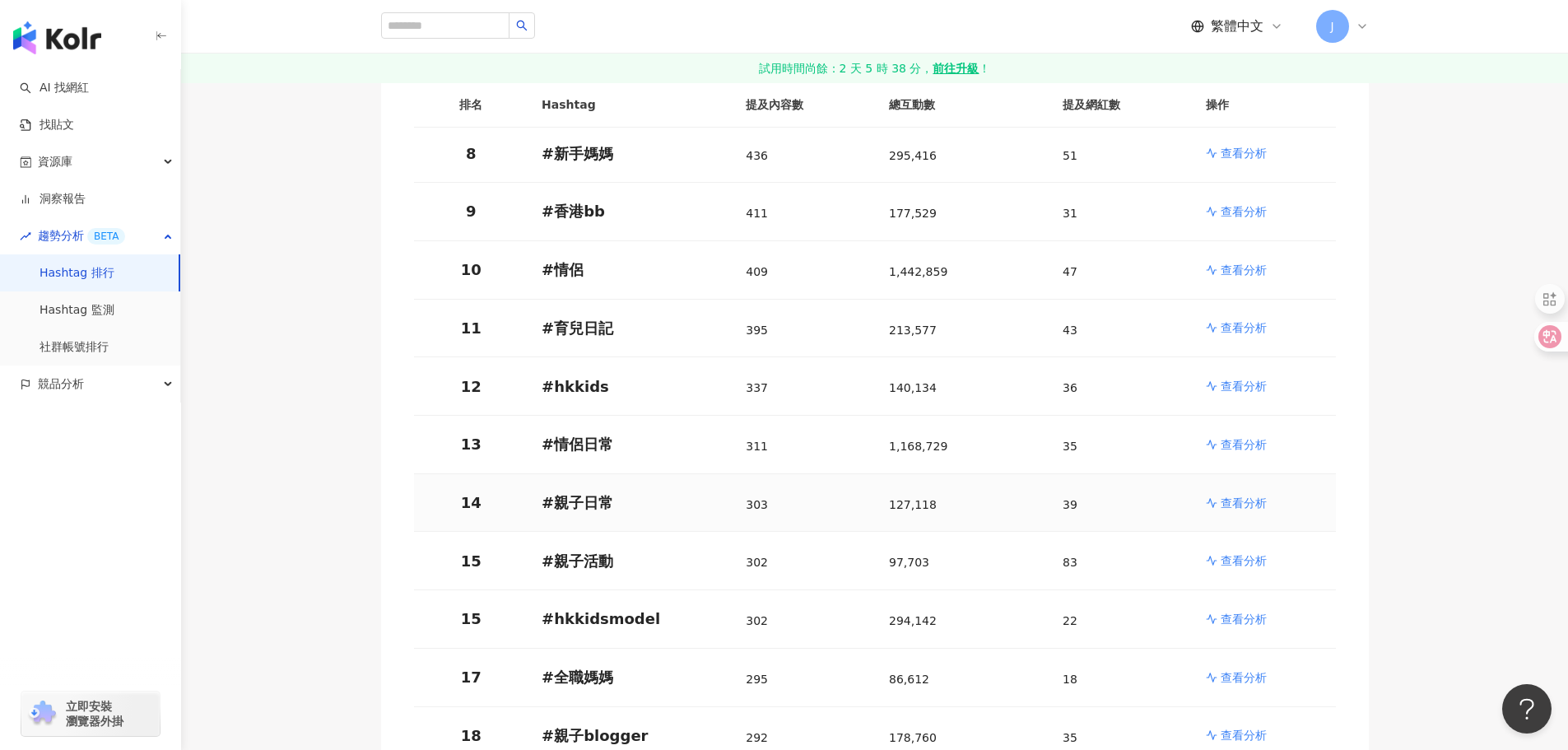
scroll to position [987, 0]
